Goal: Entertainment & Leisure: Consume media (video, audio)

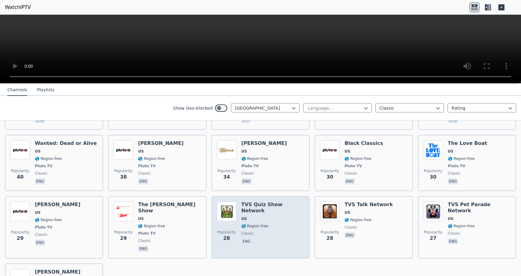
scroll to position [386, 0]
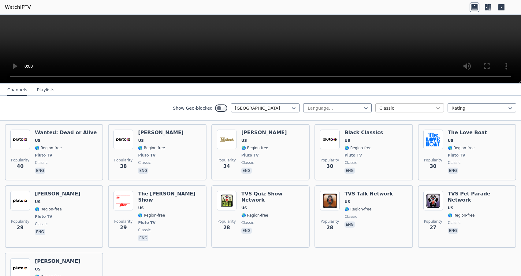
click at [435, 107] on icon at bounding box center [438, 108] width 6 height 6
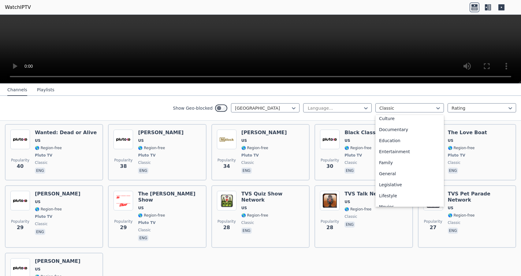
scroll to position [95, 0]
click at [383, 192] on div "Movies" at bounding box center [410, 191] width 69 height 11
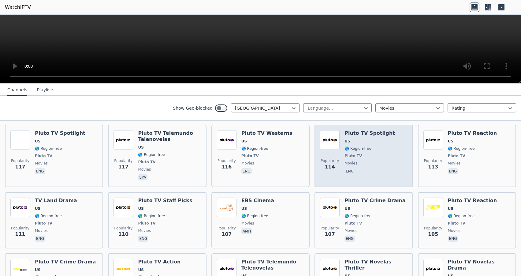
scroll to position [463, 0]
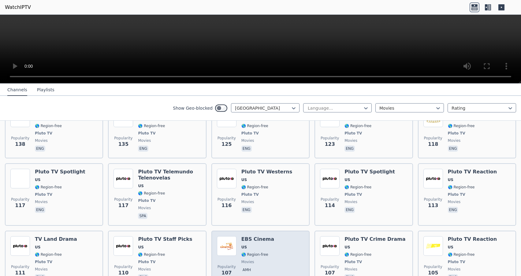
click at [256, 236] on h6 "EBS Cinema" at bounding box center [258, 239] width 33 height 6
click at [229, 236] on img at bounding box center [227, 246] width 20 height 20
click at [247, 236] on div "EBS Cinema US 🌎 Region-free movies amh" at bounding box center [258, 258] width 33 height 45
click at [242, 236] on h6 "EBS Cinema" at bounding box center [258, 239] width 33 height 6
click at [226, 236] on img at bounding box center [227, 246] width 20 height 20
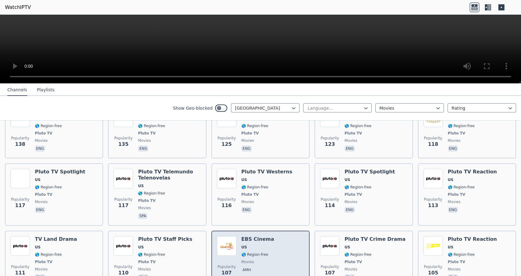
click at [262, 236] on h6 "EBS Cinema" at bounding box center [258, 239] width 33 height 6
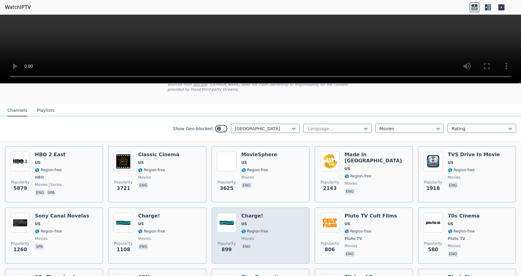
scroll to position [39, 0]
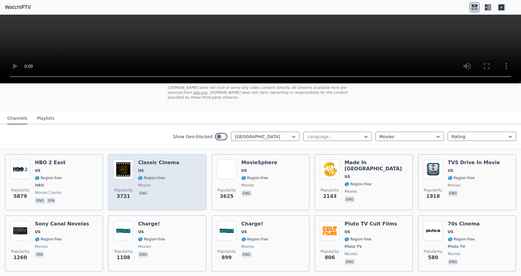
click at [150, 175] on span "🌎 Region-free" at bounding box center [158, 177] width 41 height 5
click at [122, 165] on img at bounding box center [124, 169] width 20 height 20
click at [176, 159] on div "Popularity 3721 Classic Cinema US 🌎 Region-free movies eng" at bounding box center [157, 181] width 87 height 45
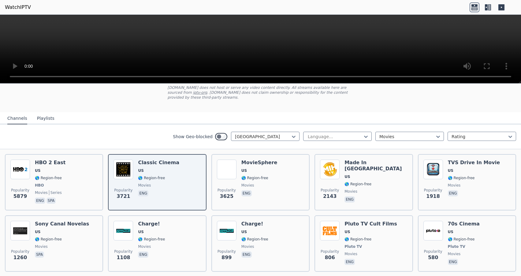
click at [46, 115] on button "Playlists" at bounding box center [45, 119] width 17 height 12
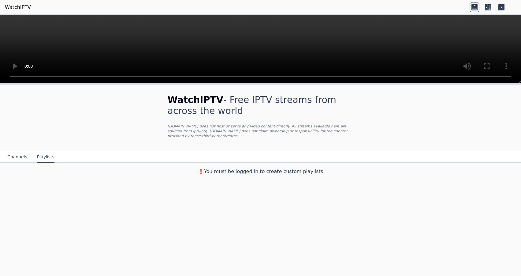
scroll to position [0, 0]
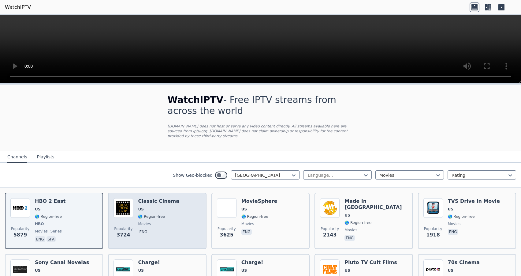
click at [146, 199] on h6 "Classic Cinema" at bounding box center [158, 201] width 41 height 6
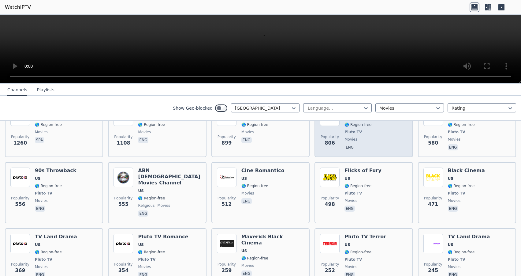
scroll to position [154, 0]
